Goal: Navigation & Orientation: Find specific page/section

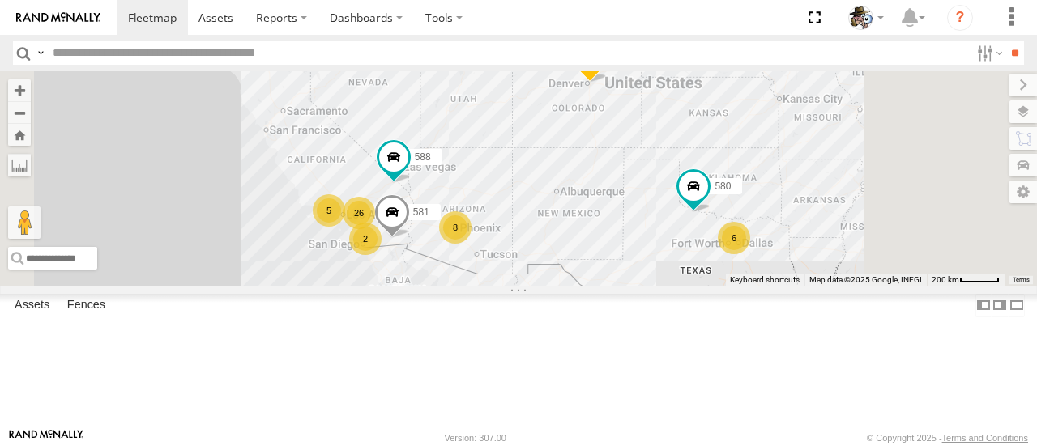
click at [643, 244] on div "484 26 8 6 580 588 2 581 5" at bounding box center [518, 178] width 1037 height 214
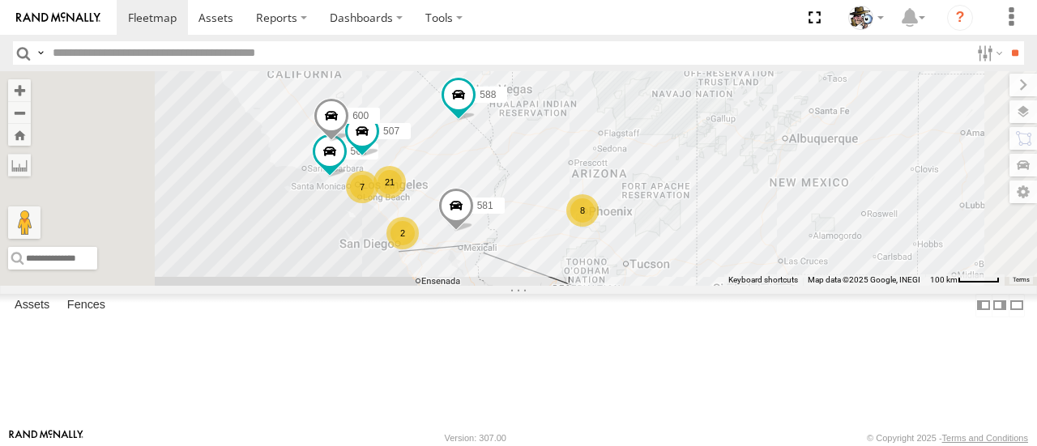
drag, startPoint x: 634, startPoint y: 276, endPoint x: 721, endPoint y: 211, distance: 108.9
click at [721, 211] on div "484 580 588 581 21 8 7 2 568 507 600" at bounding box center [518, 178] width 1037 height 214
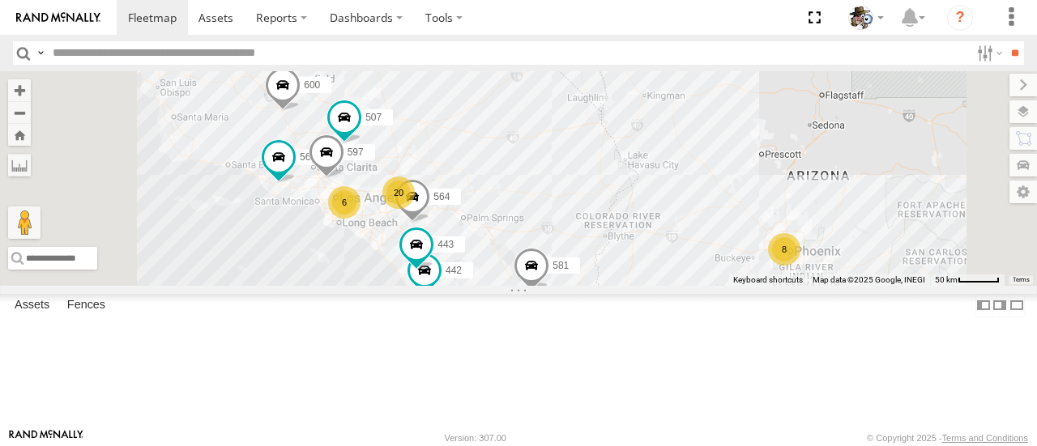
drag, startPoint x: 701, startPoint y: 297, endPoint x: 732, endPoint y: 275, distance: 38.4
click at [732, 275] on div "484 580 588 581 568 507 600 20 8 6 442 564 443 597" at bounding box center [518, 178] width 1037 height 214
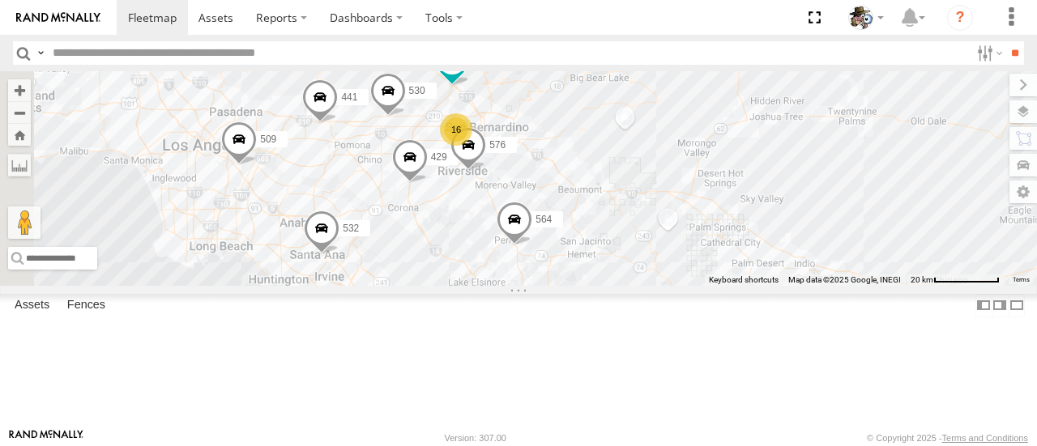
drag, startPoint x: 598, startPoint y: 255, endPoint x: 661, endPoint y: 372, distance: 132.7
click at [661, 285] on div "484 580 588 581 568 507 600 442 564 443 530 509 532 429 441 16 566 576" at bounding box center [518, 178] width 1037 height 214
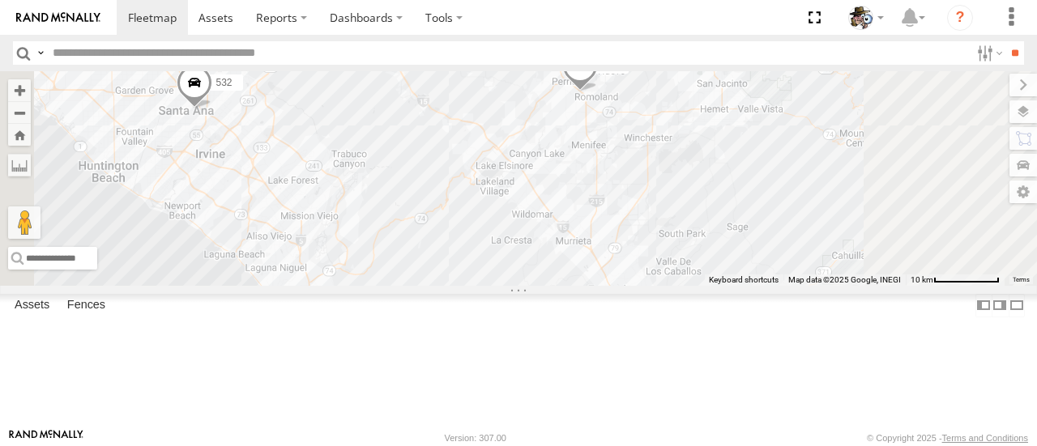
drag, startPoint x: 662, startPoint y: 360, endPoint x: 668, endPoint y: 271, distance: 89.3
click at [668, 271] on div "484 580 588 581 568 507 600 442 564 443 530 509 532 429 441 566 576" at bounding box center [518, 178] width 1037 height 214
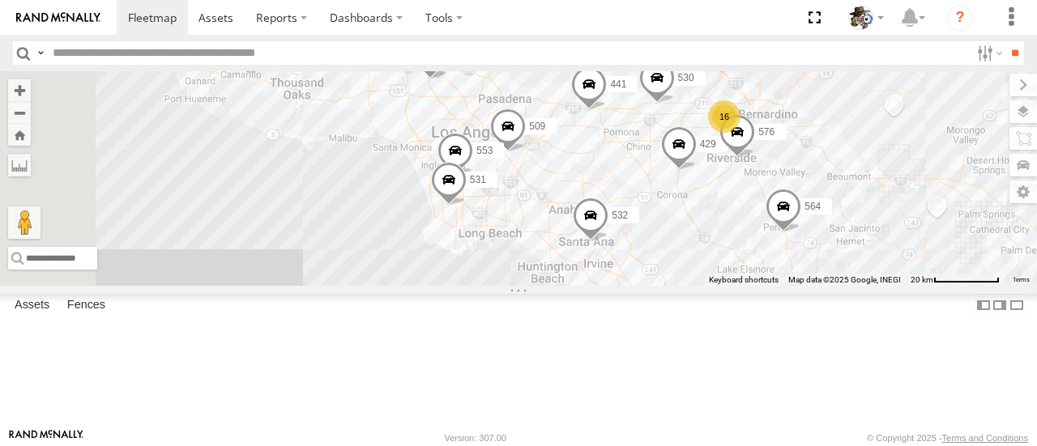
drag, startPoint x: 728, startPoint y: 262, endPoint x: 914, endPoint y: 341, distance: 202.5
click at [914, 285] on div "484 580 588 581 568 507 600 442 564 443 530 509 532 429 441 16 553 566 576 531 …" at bounding box center [518, 178] width 1037 height 214
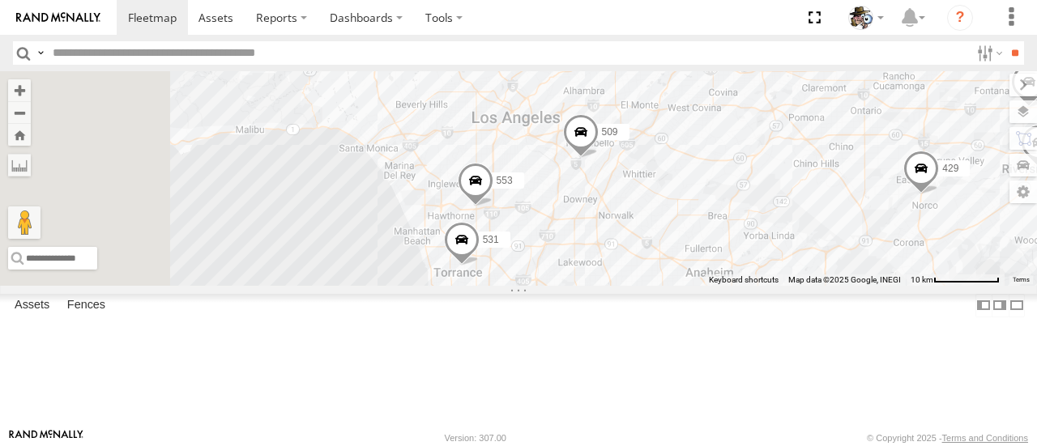
drag, startPoint x: 680, startPoint y: 204, endPoint x: 907, endPoint y: 339, distance: 264.4
click at [907, 285] on div "484 580 588 581 568 507 600 442 564 443 530 509 532 429 441 553 566 576 531 565…" at bounding box center [518, 178] width 1037 height 214
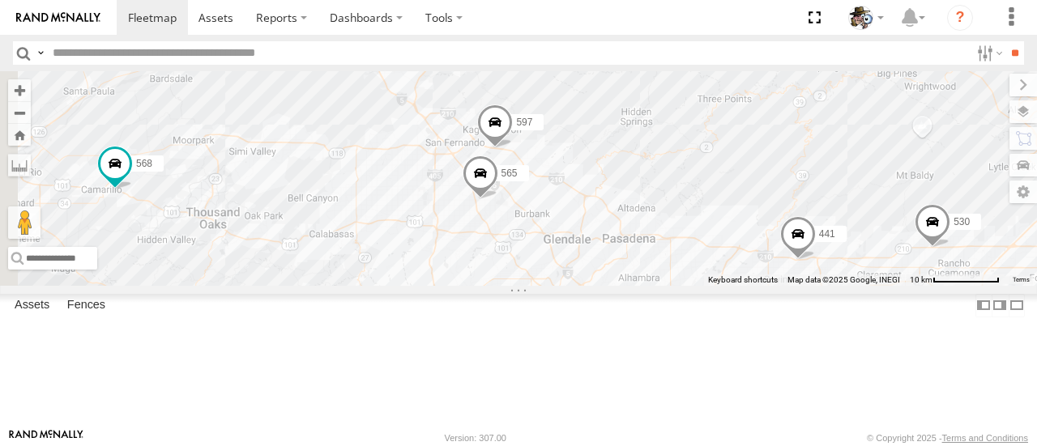
drag, startPoint x: 702, startPoint y: 134, endPoint x: 751, endPoint y: 352, distance: 223.3
click at [751, 285] on div "484 580 588 581 568 507 600 442 564 443 530 509 532 429 441 553 566 576 531 565…" at bounding box center [518, 178] width 1037 height 214
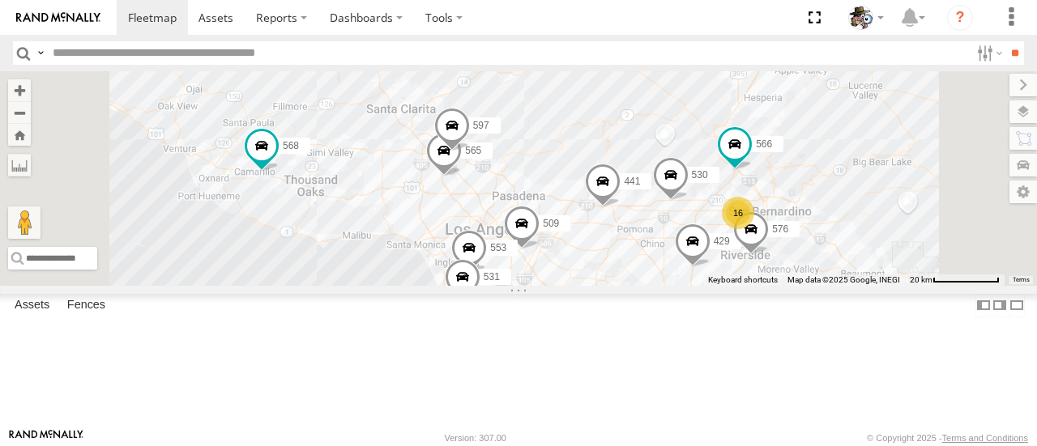
drag, startPoint x: 672, startPoint y: 338, endPoint x: 606, endPoint y: 276, distance: 90.6
click at [606, 276] on div "484 580 588 581 568 507 600 442 564 443 530 509 532 429 441 553 566 576 531 565…" at bounding box center [518, 178] width 1037 height 214
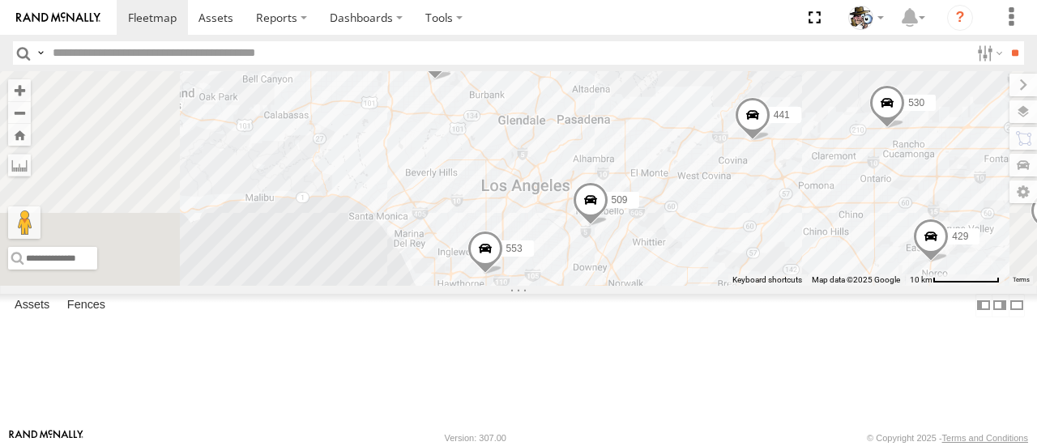
drag, startPoint x: 790, startPoint y: 284, endPoint x: 911, endPoint y: 283, distance: 120.7
click at [911, 283] on div "484 580 588 581 568 507 600 442 564 443 530 509 532 429 441 553 566 576 531 565…" at bounding box center [518, 178] width 1037 height 214
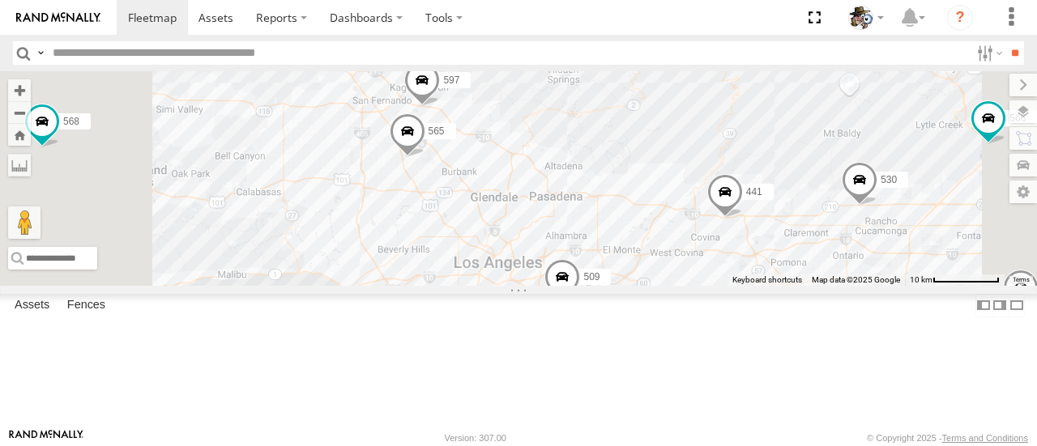
drag, startPoint x: 865, startPoint y: 276, endPoint x: 867, endPoint y: 388, distance: 111.8
click at [867, 285] on div "484 580 588 581 568 507 600 442 564 443 530 509 532 429 441 553 566 576 531 565…" at bounding box center [518, 178] width 1037 height 214
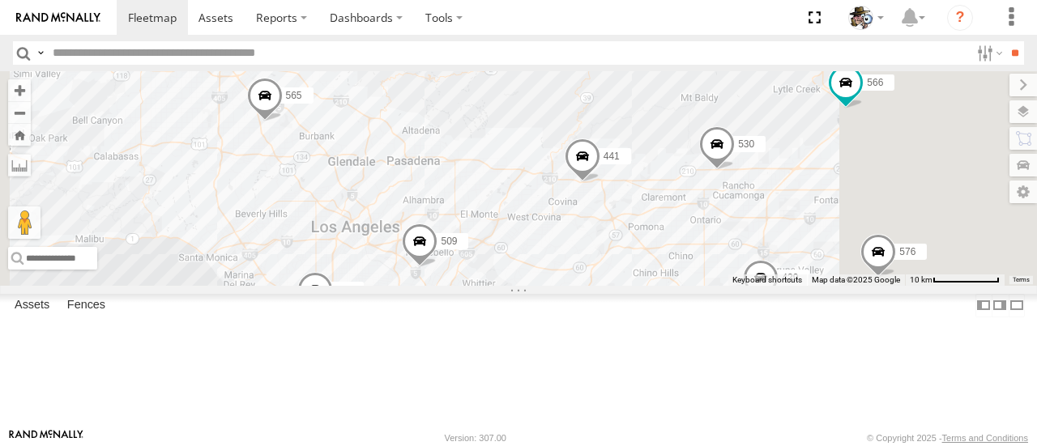
drag, startPoint x: 927, startPoint y: 391, endPoint x: 770, endPoint y: 349, distance: 161.9
click at [770, 285] on div "484 580 588 581 568 507 600 442 564 443 530 509 532 429 441 553 566 576 531 565…" at bounding box center [518, 178] width 1037 height 214
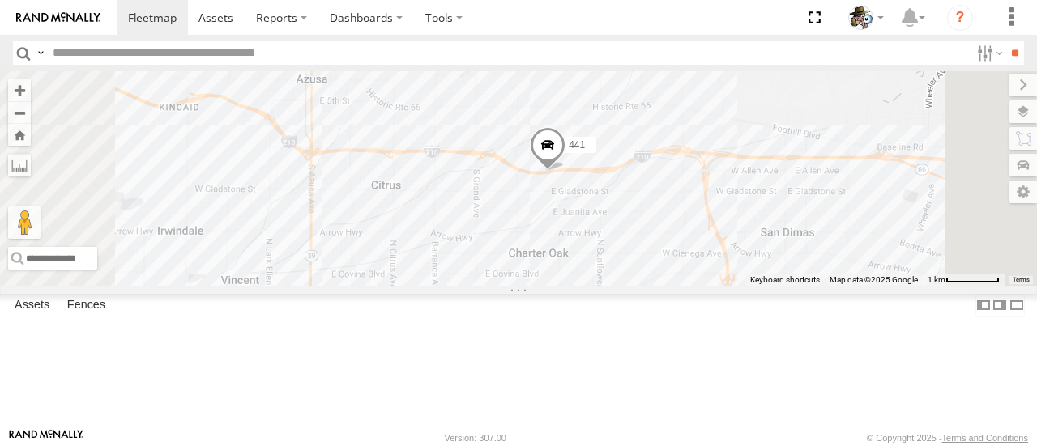
drag, startPoint x: 815, startPoint y: 159, endPoint x: 789, endPoint y: 246, distance: 91.3
click at [789, 246] on div "484 580 588 581 568 507 600 442 564 443 530 509 532 429 441 553 566 576 531 565…" at bounding box center [518, 178] width 1037 height 214
